Goal: Task Accomplishment & Management: Use online tool/utility

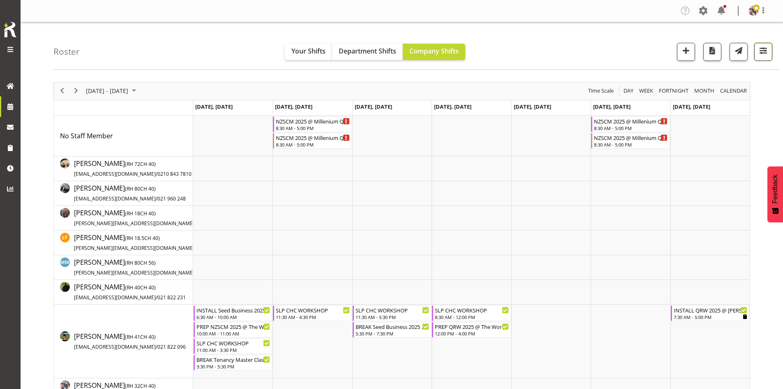
click at [759, 54] on span "button" at bounding box center [763, 50] width 11 height 11
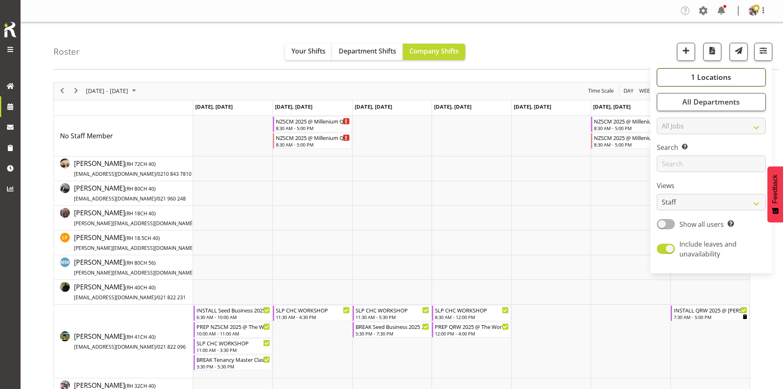
click at [721, 79] on span "1 Locations" at bounding box center [711, 77] width 40 height 10
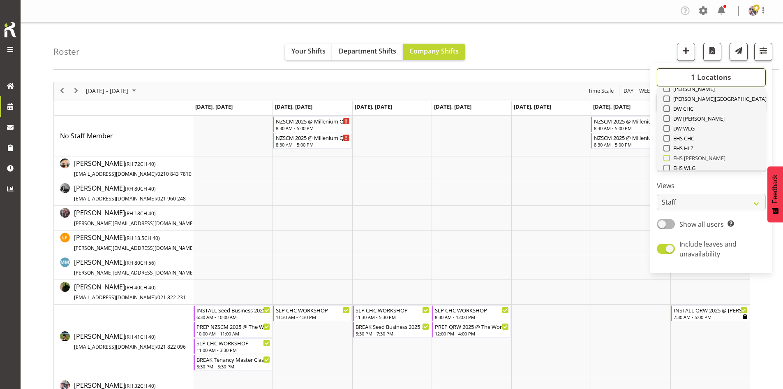
scroll to position [82, 0]
click at [676, 142] on span "SLP" at bounding box center [676, 144] width 13 height 7
click at [669, 142] on input "SLP" at bounding box center [666, 143] width 5 height 5
checkbox input "true"
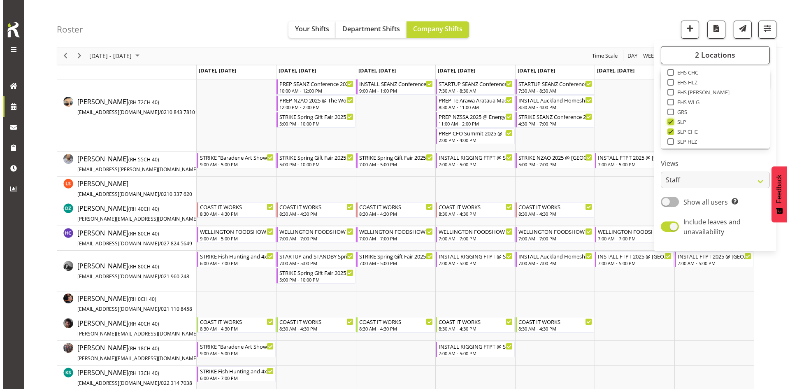
scroll to position [165, 0]
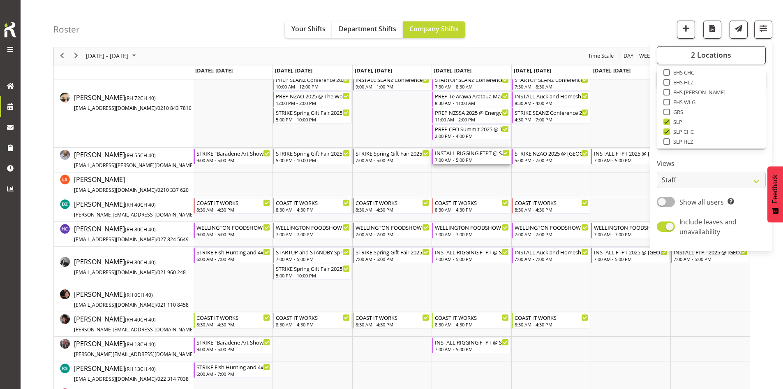
click at [478, 158] on div "7:00 AM - 5:00 PM" at bounding box center [472, 159] width 74 height 7
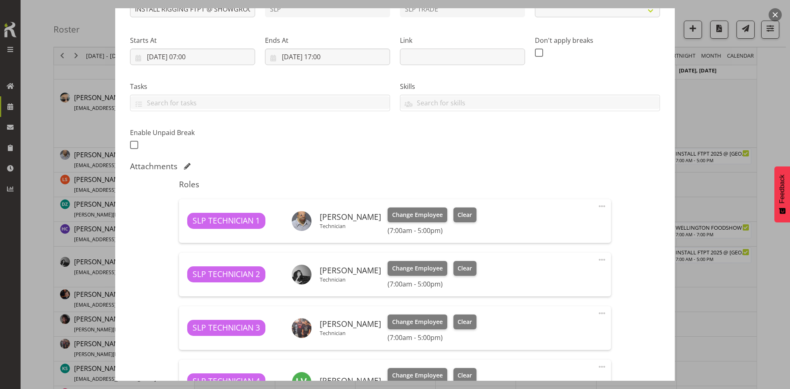
select select "9154"
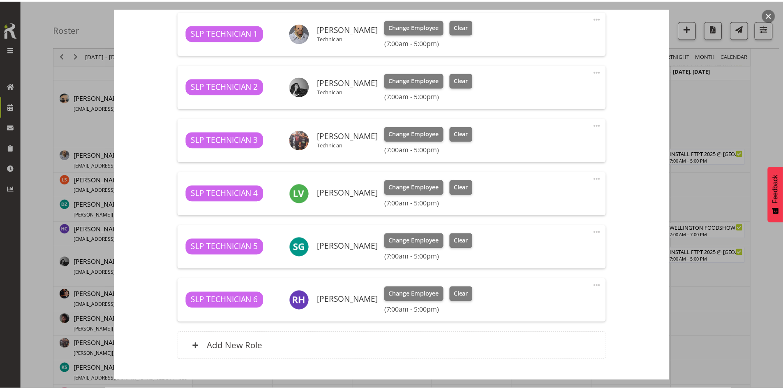
scroll to position [349, 0]
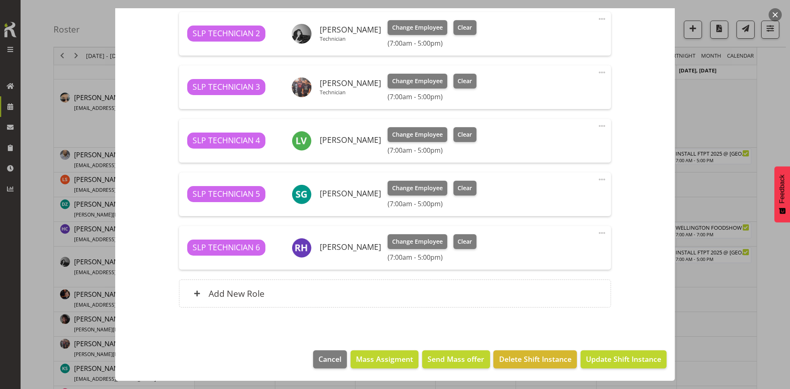
click at [779, 15] on button "button" at bounding box center [774, 14] width 13 height 13
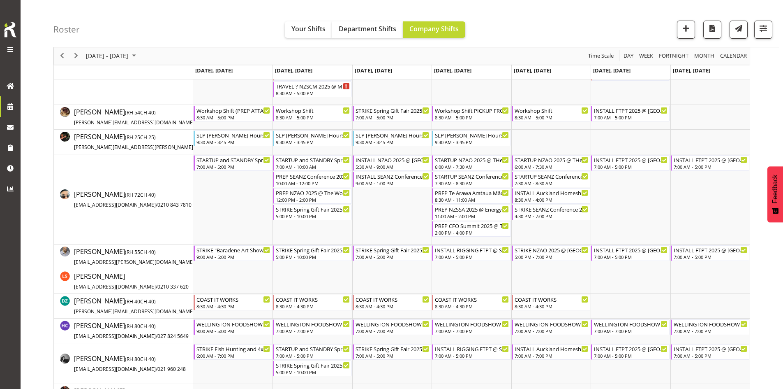
scroll to position [0, 0]
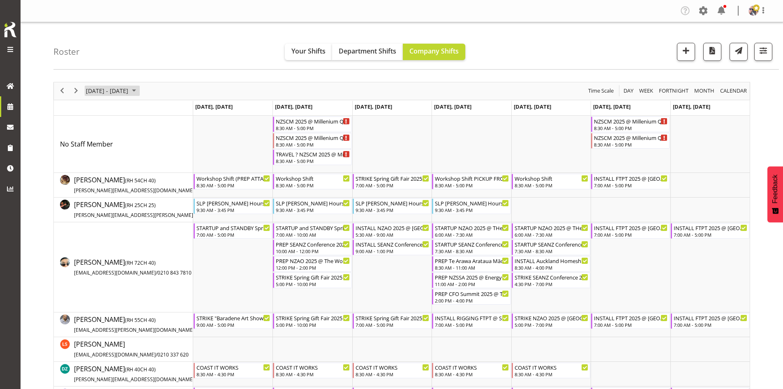
click at [129, 92] on span "[DATE] - [DATE]" at bounding box center [107, 91] width 44 height 10
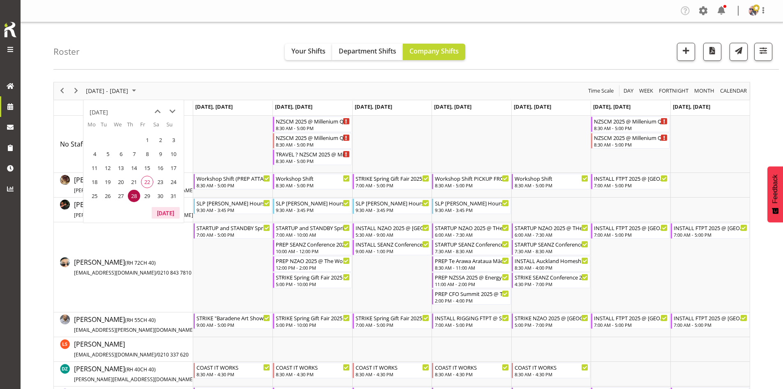
click at [167, 209] on button "[DATE]" at bounding box center [166, 213] width 28 height 12
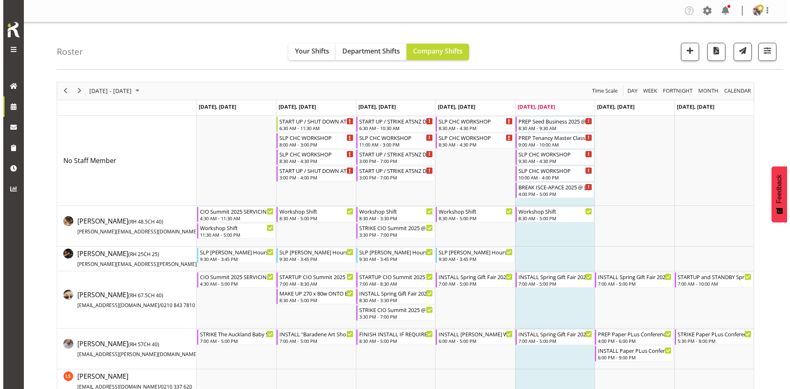
scroll to position [123, 0]
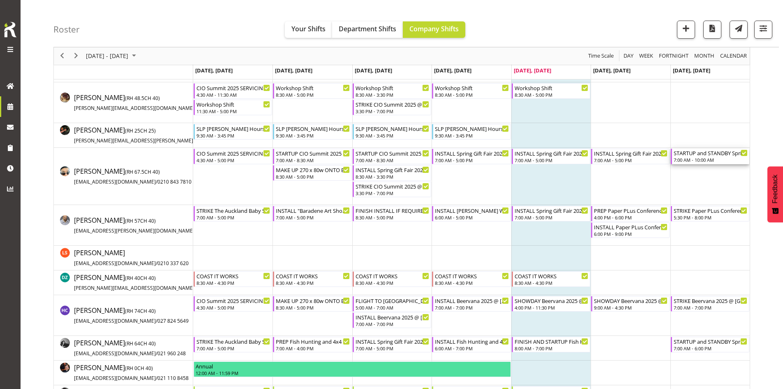
click at [705, 154] on div "STARTUP and STANDBY Spring Gift Fair 2025 @ [GEOGRAPHIC_DATA]" at bounding box center [711, 152] width 74 height 8
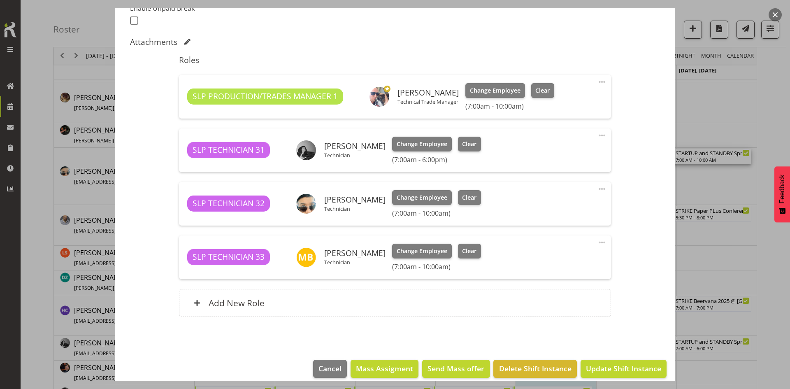
select select "9150"
